Goal: Use online tool/utility: Use online tool/utility

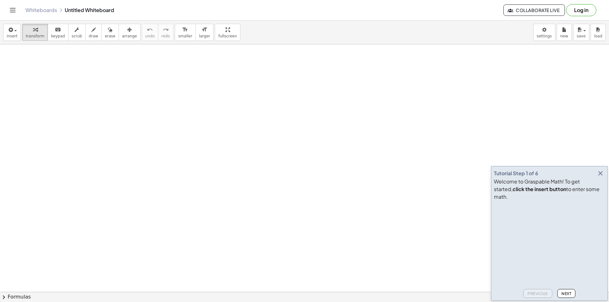
drag, startPoint x: 117, startPoint y: 96, endPoint x: 115, endPoint y: 112, distance: 16.0
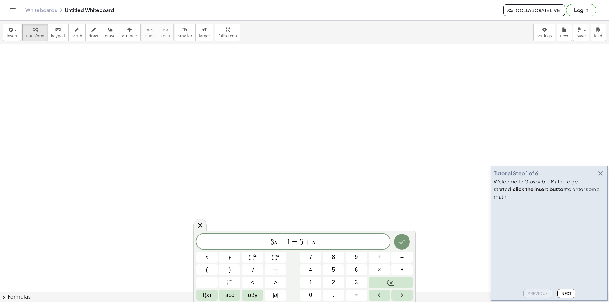
drag, startPoint x: 115, startPoint y: 112, endPoint x: 245, endPoint y: 195, distance: 154.3
drag, startPoint x: 245, startPoint y: 195, endPoint x: 249, endPoint y: 192, distance: 5.0
click at [385, 287] on button "Backspace" at bounding box center [390, 282] width 44 height 11
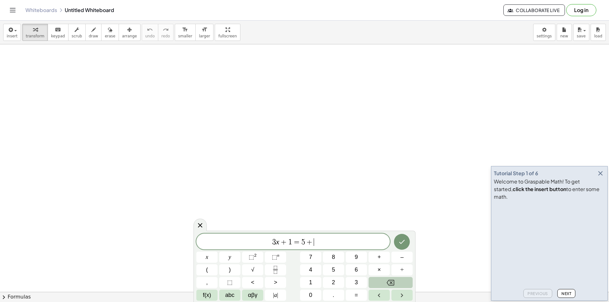
click at [385, 287] on button "Backspace" at bounding box center [390, 282] width 44 height 11
click at [386, 287] on button "Backspace" at bounding box center [390, 282] width 44 height 11
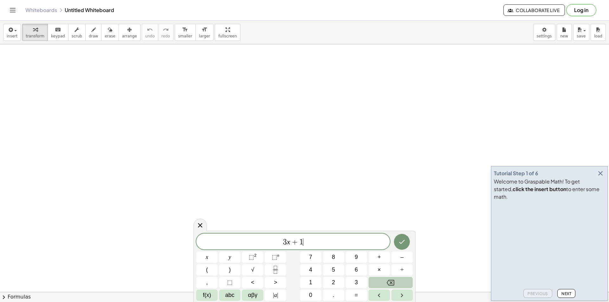
click at [386, 287] on button "Backspace" at bounding box center [390, 282] width 44 height 11
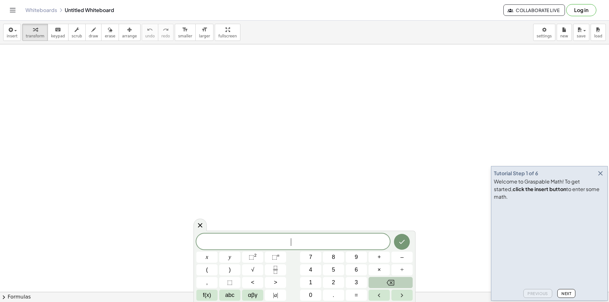
click at [386, 287] on button "Backspace" at bounding box center [390, 282] width 44 height 11
click at [341, 257] on button "8" at bounding box center [333, 257] width 21 height 11
click at [336, 282] on button "2" at bounding box center [333, 282] width 21 height 11
click at [355, 271] on span "6" at bounding box center [355, 270] width 3 height 9
click at [367, 271] on div "8 2 6 ​ x y ⬚ 2 ⬚ n 7 8 9 + – ( ) √ 4 5 6 × ÷ , ⬚ < > 1 2 3 f(x) abc αβγ | a | …" at bounding box center [304, 267] width 216 height 67
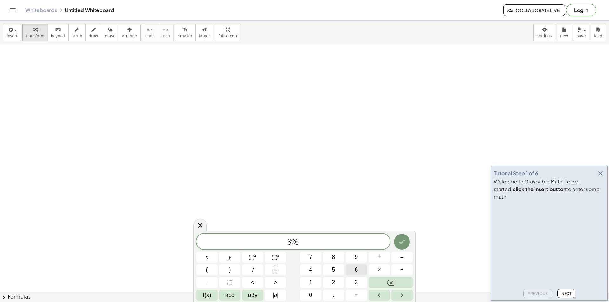
click at [362, 269] on button "6" at bounding box center [356, 269] width 21 height 11
click at [377, 271] on button "×" at bounding box center [378, 269] width 21 height 11
click at [342, 281] on button "2" at bounding box center [333, 282] width 21 height 11
click at [401, 244] on icon "Done" at bounding box center [402, 242] width 6 height 4
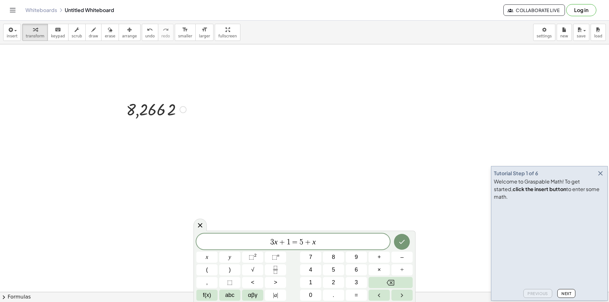
click at [181, 110] on div at bounding box center [182, 109] width 7 height 7
click at [386, 281] on button "Backspace" at bounding box center [390, 282] width 44 height 11
click at [385, 277] on button "Backspace" at bounding box center [390, 282] width 44 height 11
drag, startPoint x: 153, startPoint y: 118, endPoint x: 167, endPoint y: 110, distance: 15.8
click at [167, 110] on div at bounding box center [156, 109] width 66 height 22
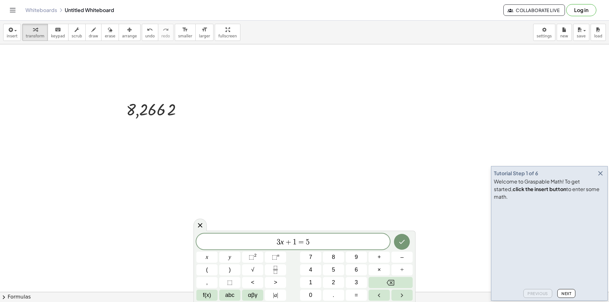
click at [191, 120] on div "· 8,266 · 2 Fix a mistake Transform line Copy line as LaTeX Copy derivation as …" at bounding box center [154, 109] width 74 height 25
click at [149, 107] on div at bounding box center [156, 109] width 66 height 22
click at [142, 110] on div at bounding box center [156, 109] width 66 height 22
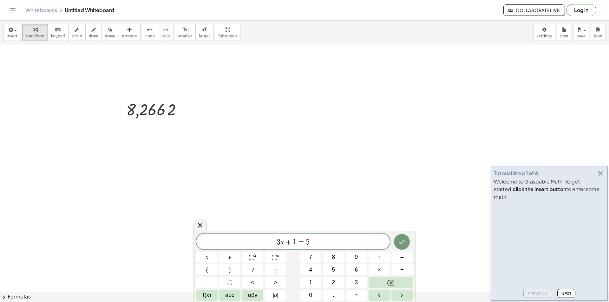
drag, startPoint x: 104, startPoint y: 90, endPoint x: 142, endPoint y: 73, distance: 41.4
